Goal: Task Accomplishment & Management: Use online tool/utility

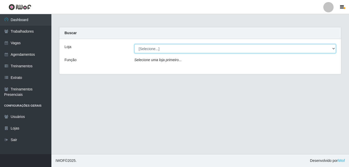
click at [152, 48] on select "[Selecione...] [GEOGRAPHIC_DATA] - [DATE][GEOGRAPHIC_DATA]" at bounding box center [235, 48] width 202 height 9
select select "471"
click at [134, 44] on select "[Selecione...] [GEOGRAPHIC_DATA] - [DATE][GEOGRAPHIC_DATA]" at bounding box center [235, 48] width 202 height 9
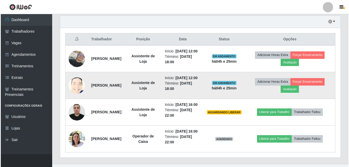
scroll to position [205, 0]
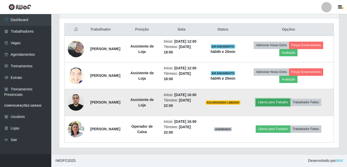
click at [278, 99] on button "Liberar para Trabalho" at bounding box center [273, 102] width 35 height 7
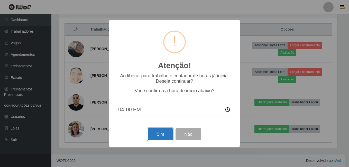
click at [163, 135] on button "Sim" at bounding box center [160, 134] width 25 height 12
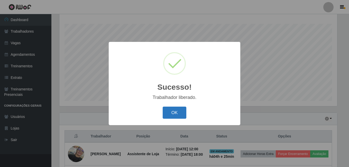
click at [183, 115] on button "OK" at bounding box center [175, 113] width 24 height 12
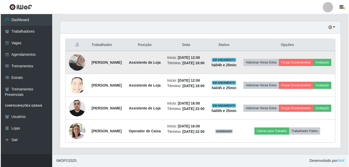
scroll to position [211, 0]
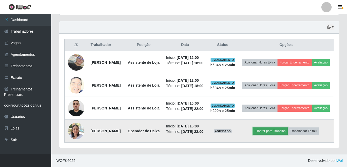
click at [276, 127] on button "Liberar para Trabalho" at bounding box center [270, 130] width 35 height 7
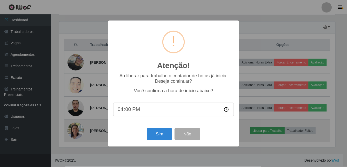
scroll to position [107, 278]
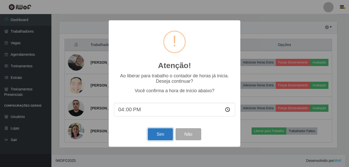
click at [165, 135] on button "Sim" at bounding box center [160, 134] width 25 height 12
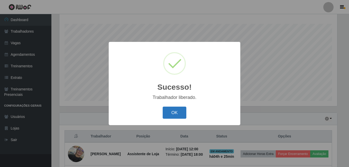
click at [175, 112] on button "OK" at bounding box center [175, 113] width 24 height 12
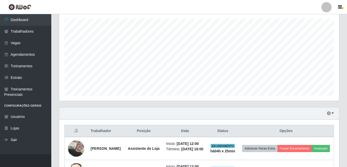
scroll to position [83, 0]
